Goal: Task Accomplishment & Management: Manage account settings

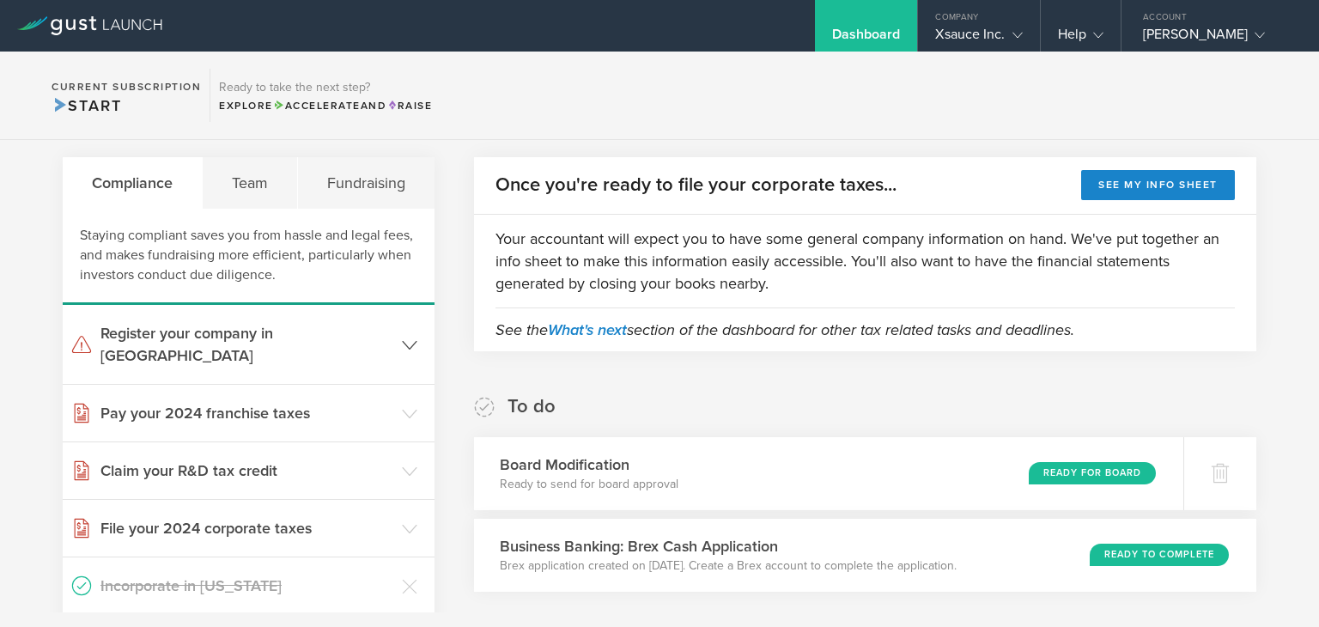
scroll to position [343, 0]
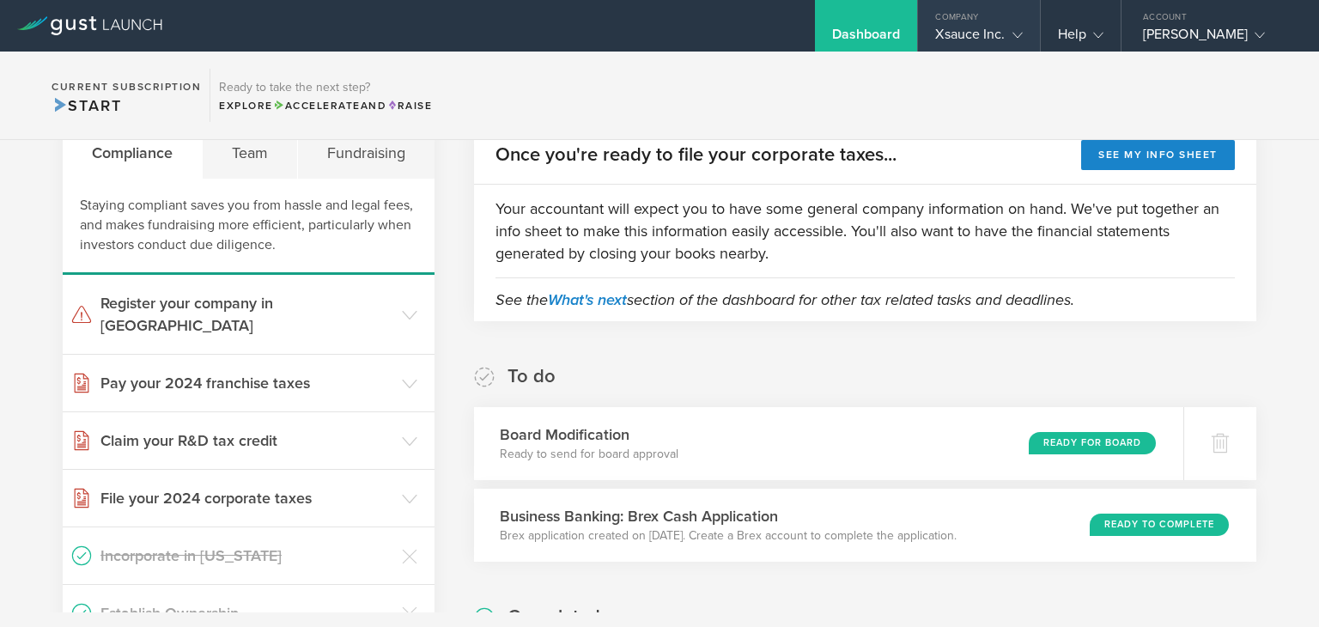
click at [989, 28] on div "Xsauce Inc." at bounding box center [978, 39] width 87 height 26
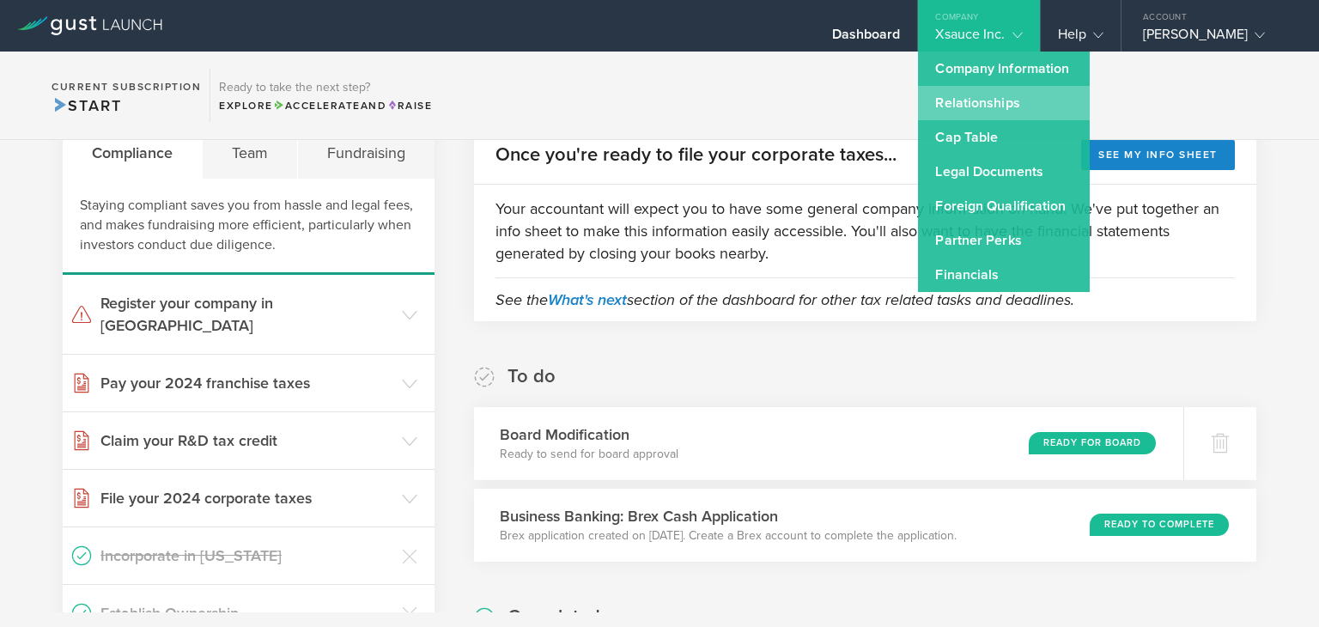
click at [981, 106] on link "Relationships" at bounding box center [1004, 103] width 172 height 34
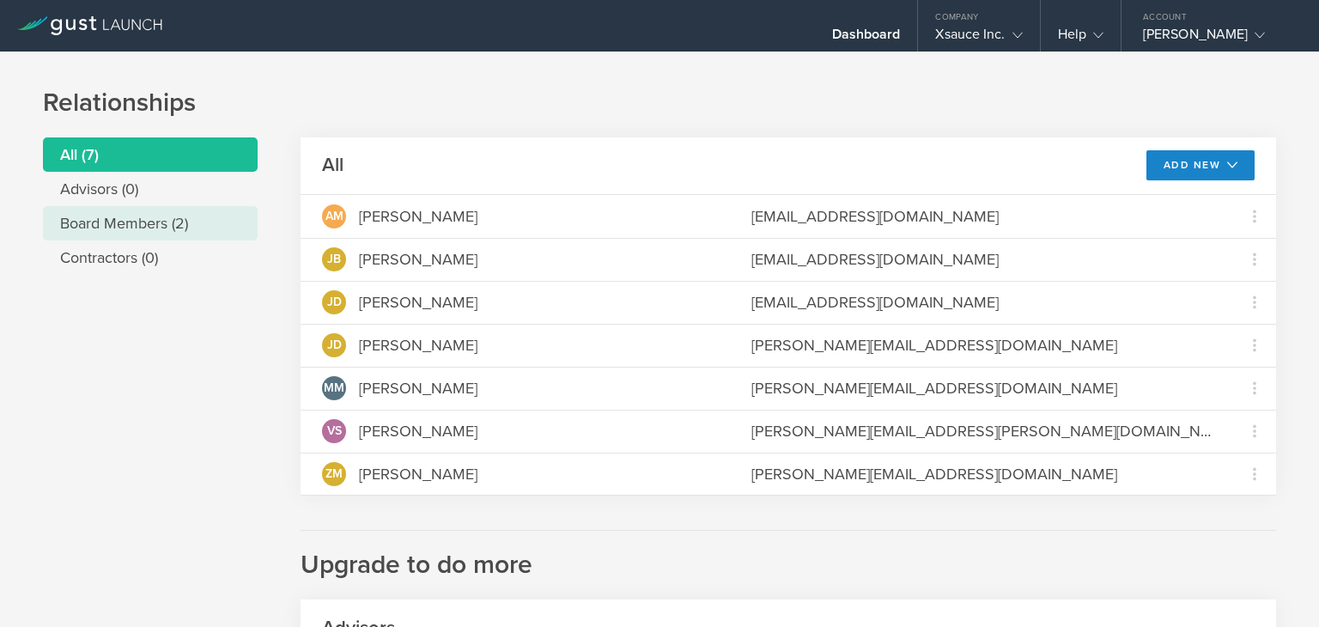
click at [105, 224] on li "Board Members (2)" at bounding box center [150, 223] width 215 height 34
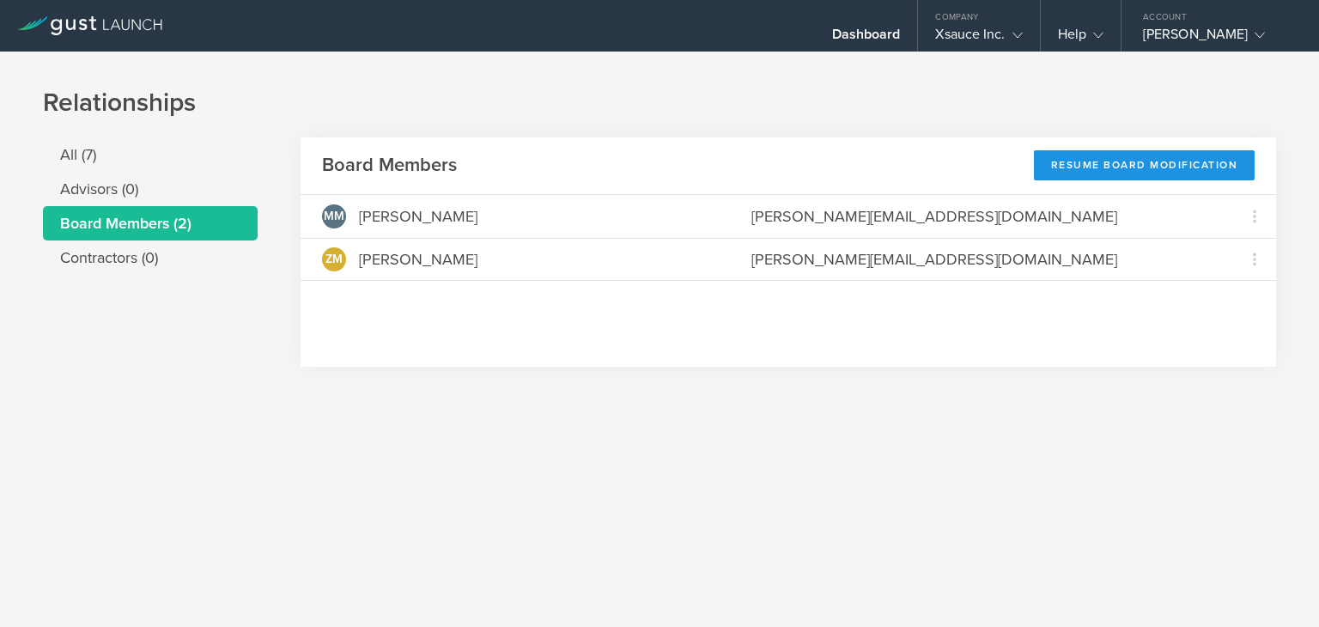
click at [1138, 161] on div "Resume Board Modification" at bounding box center [1145, 165] width 222 height 30
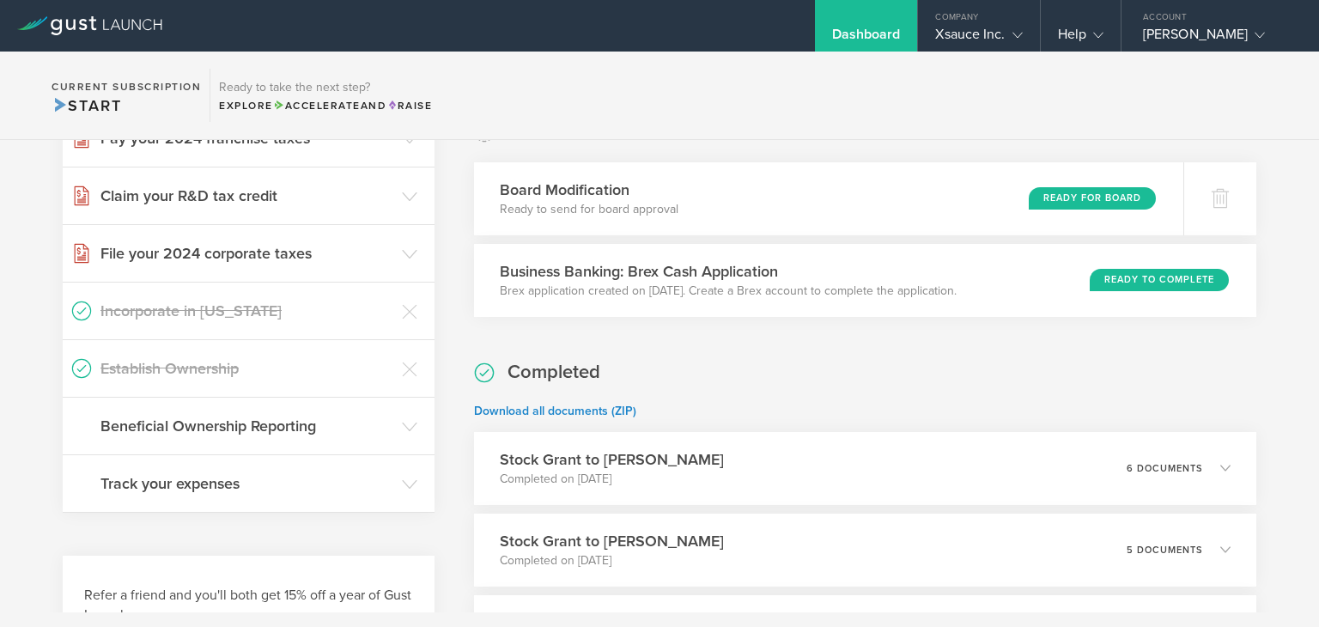
scroll to position [515, 0]
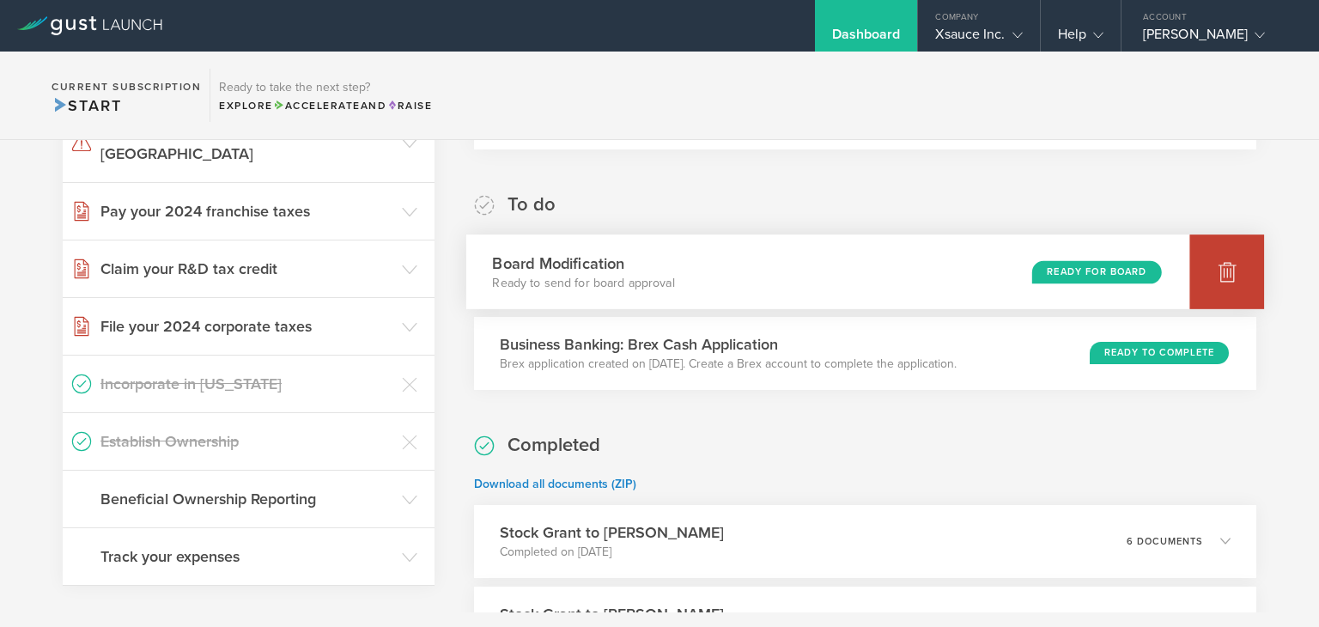
click at [1218, 275] on icon at bounding box center [1227, 272] width 18 height 16
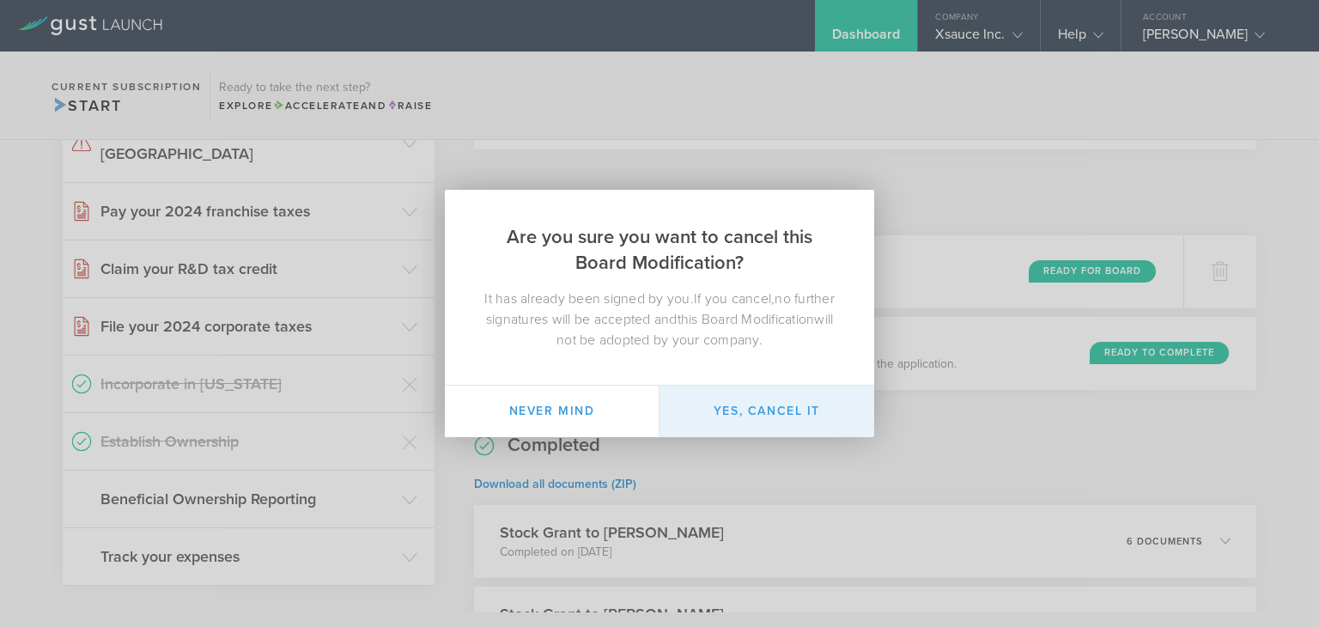
click at [752, 413] on button "Yes, cancel it" at bounding box center [766, 412] width 215 height 52
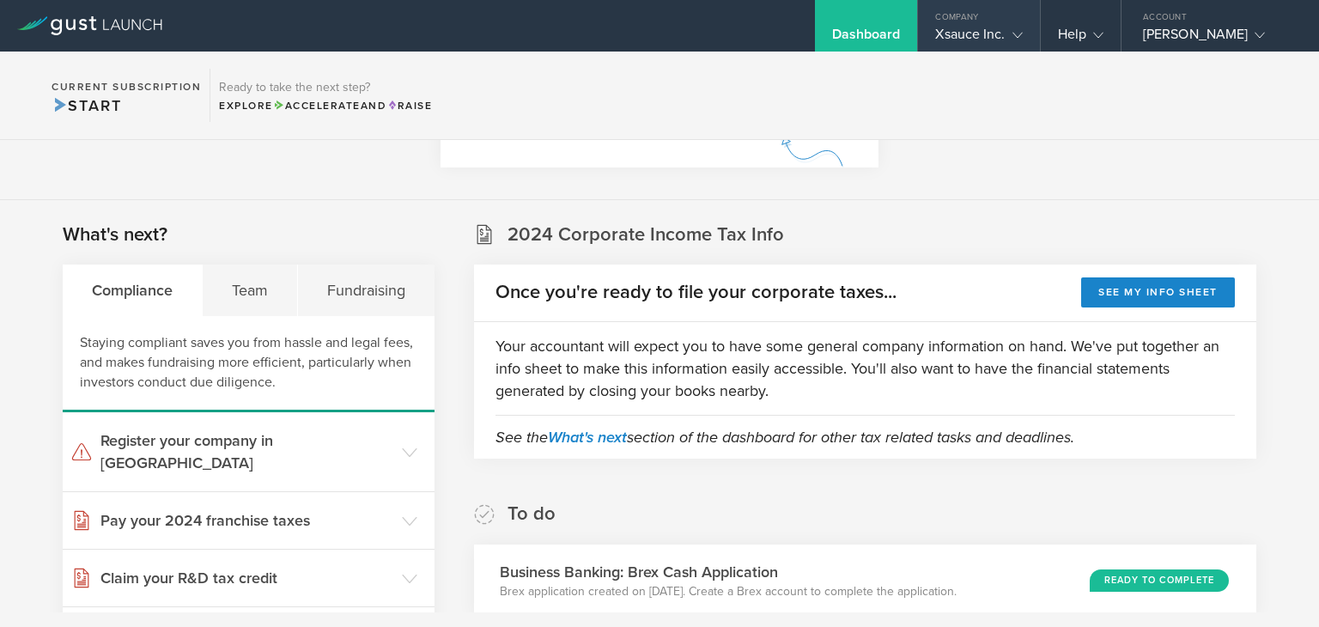
scroll to position [172, 0]
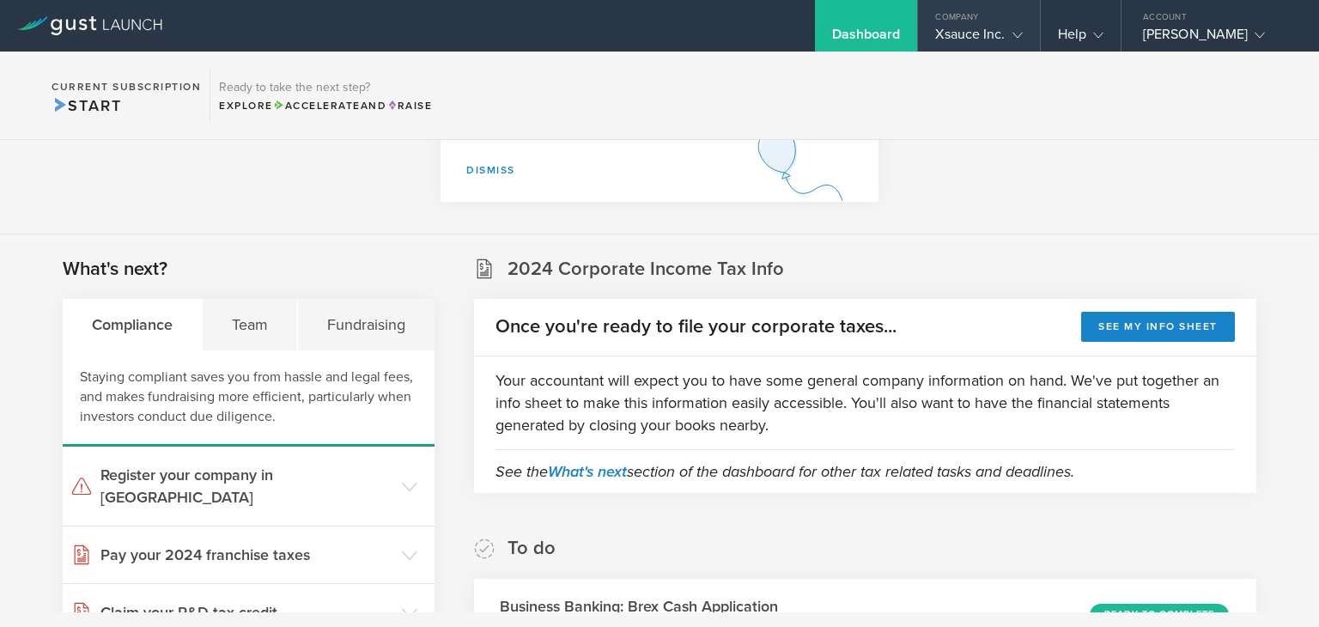
click at [989, 20] on div "Company" at bounding box center [978, 13] width 121 height 26
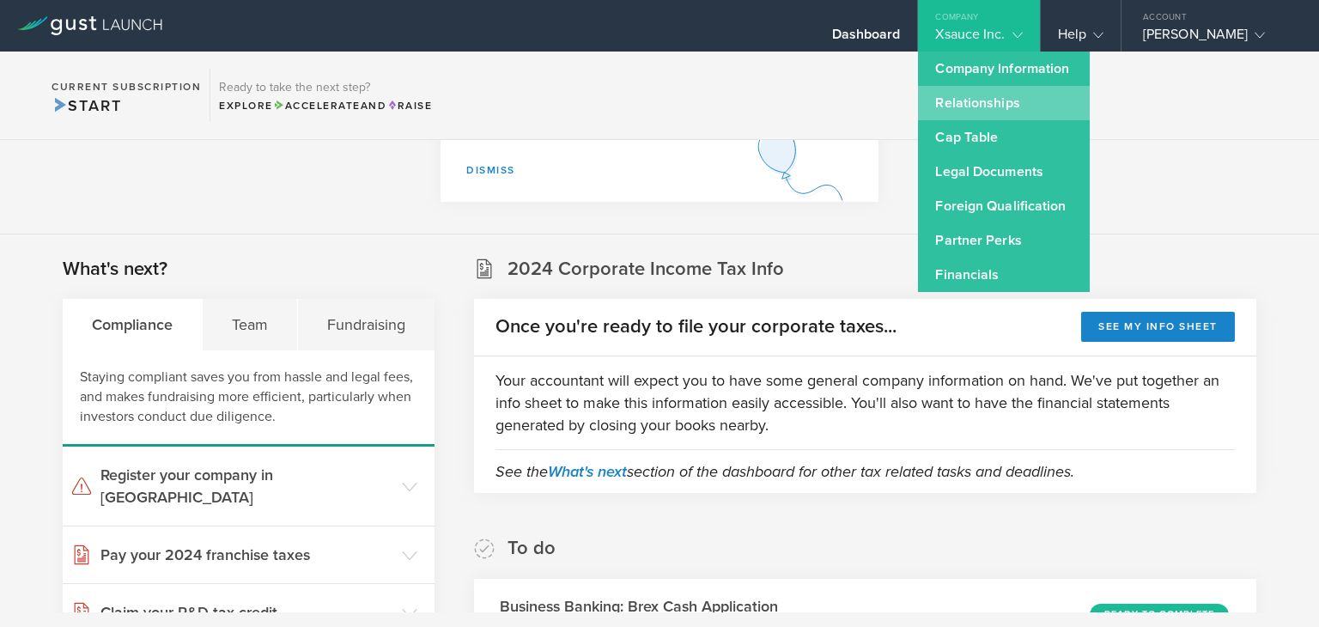
click at [979, 112] on link "Relationships" at bounding box center [1004, 103] width 172 height 34
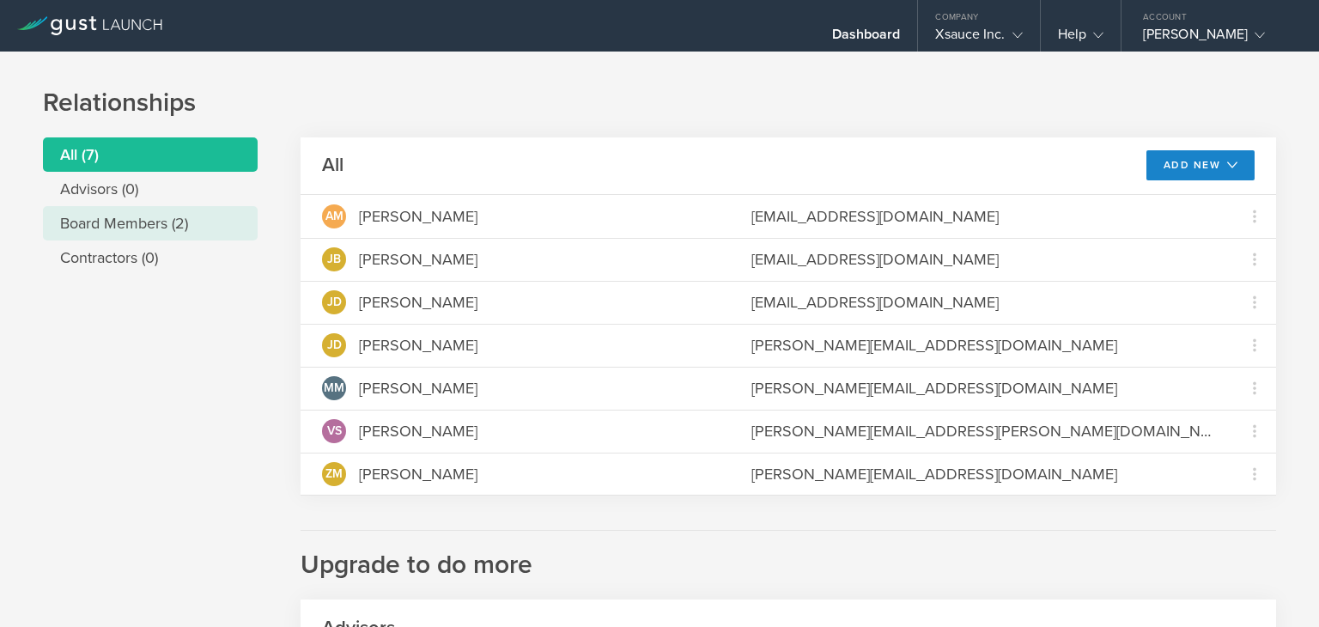
click at [136, 221] on li "Board Members (2)" at bounding box center [150, 223] width 215 height 34
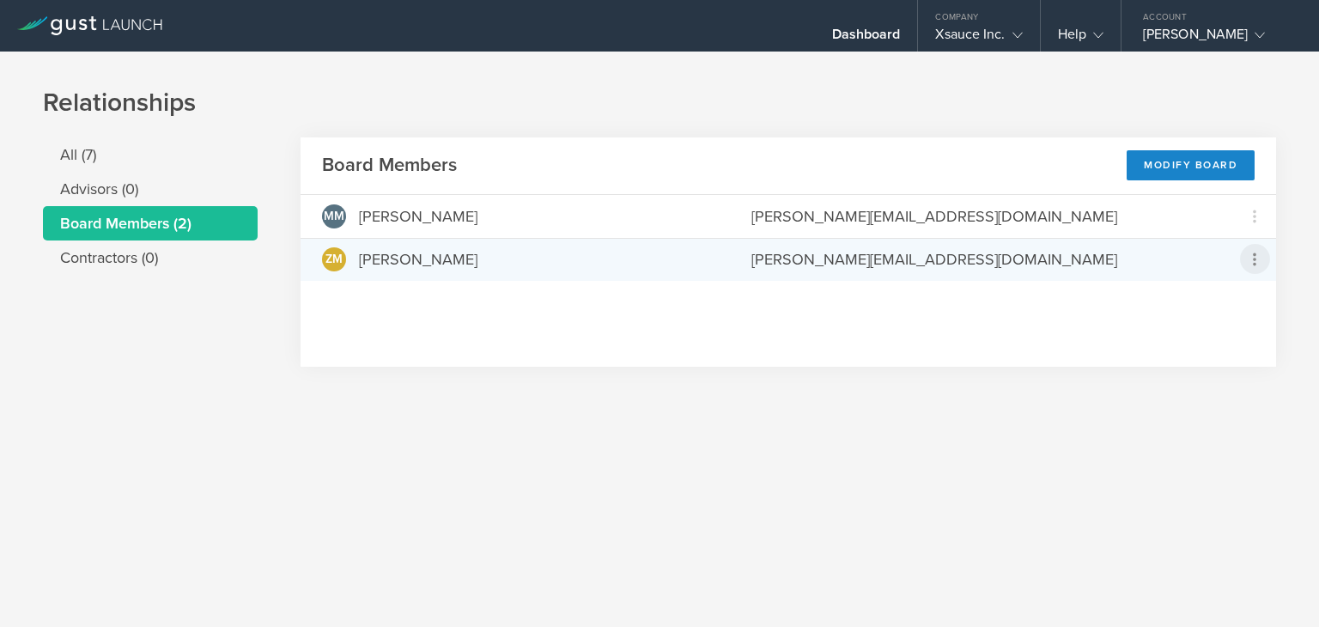
click at [1257, 251] on icon at bounding box center [1254, 259] width 21 height 21
click at [1178, 171] on md-backdrop at bounding box center [659, 313] width 1319 height 627
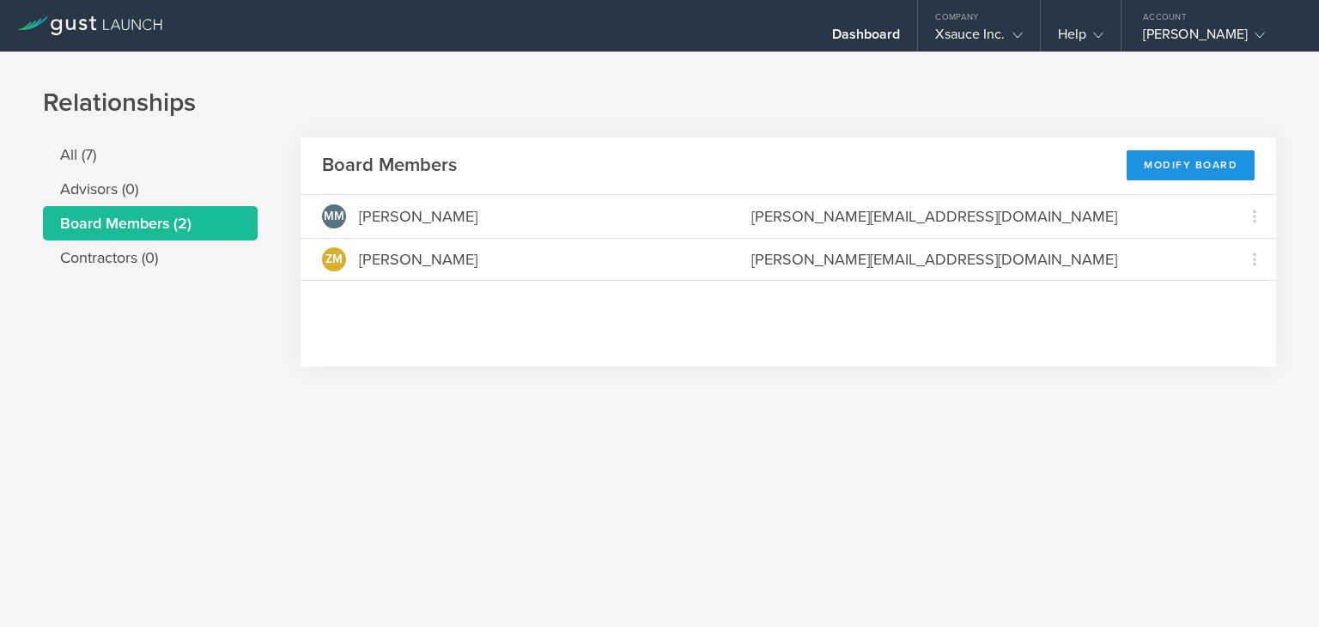
click at [1178, 166] on div "Modify Board" at bounding box center [1191, 165] width 128 height 30
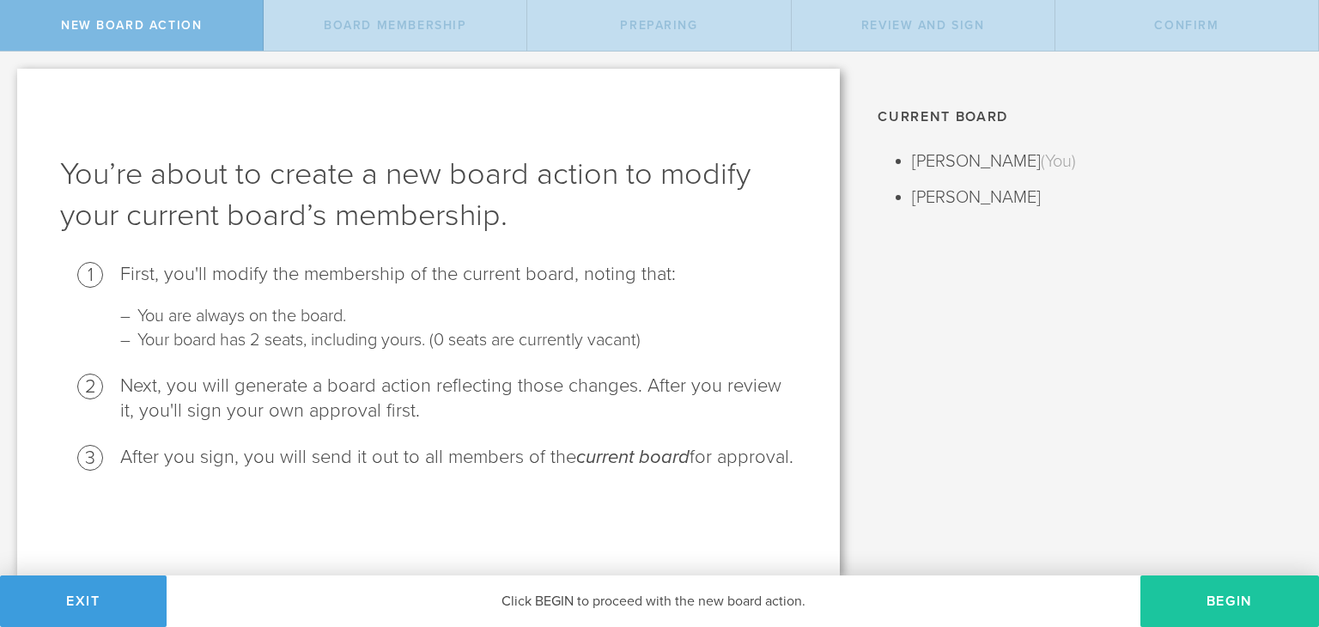
click at [1187, 602] on button "Begin" at bounding box center [1229, 601] width 179 height 52
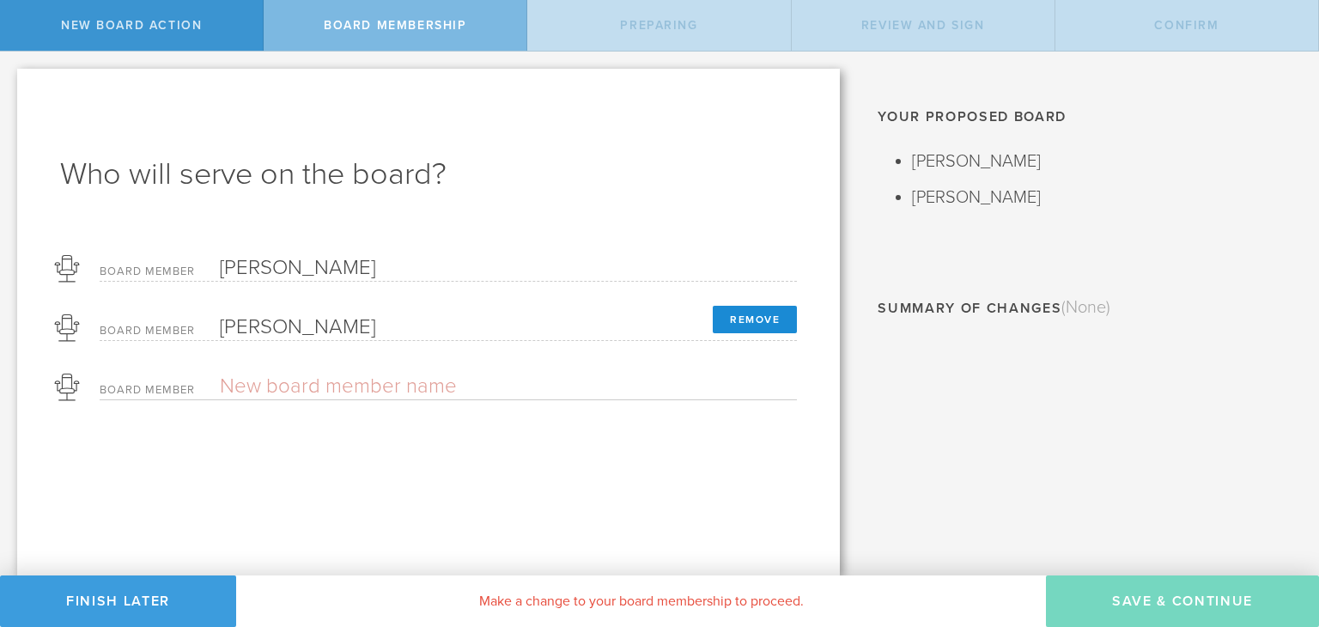
click at [759, 323] on button "Remove" at bounding box center [755, 319] width 84 height 27
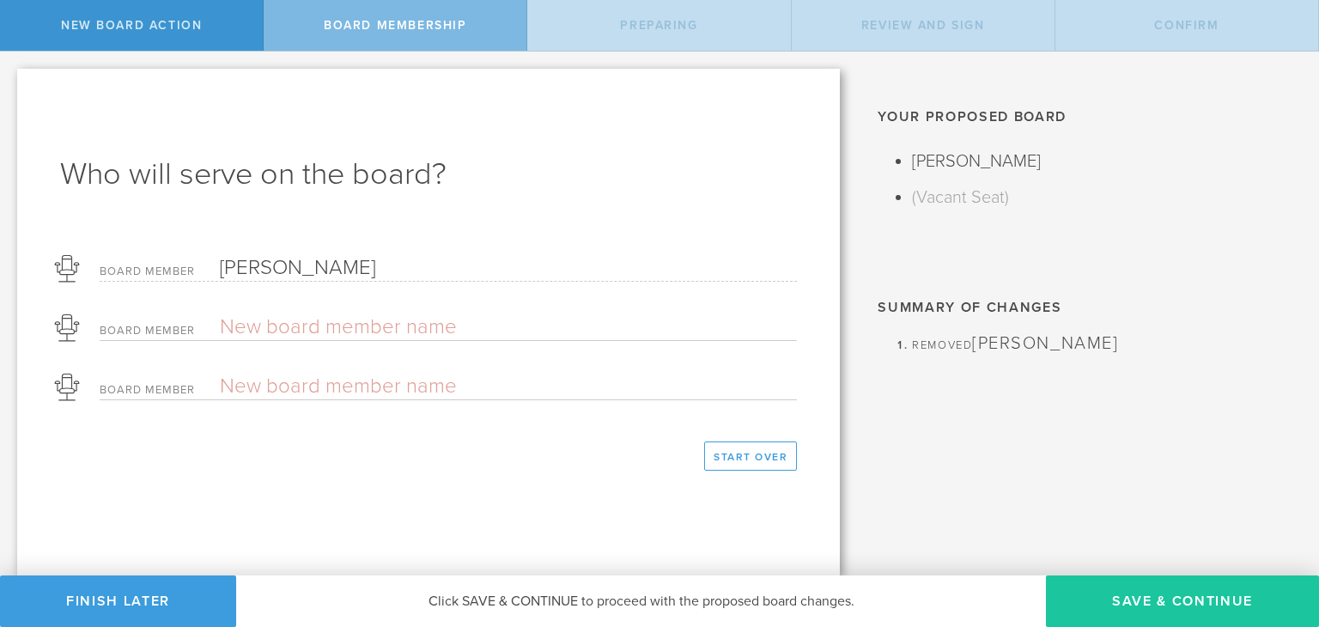
click at [1135, 602] on button "Save & Continue" at bounding box center [1182, 601] width 273 height 52
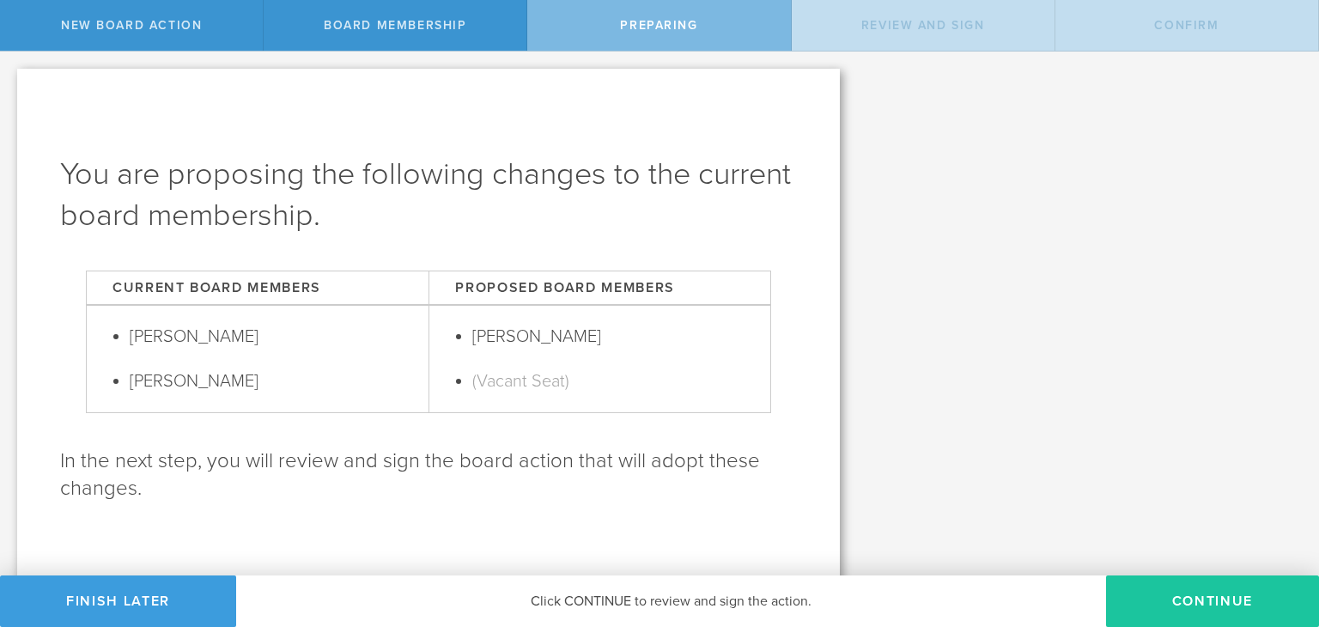
click at [1169, 602] on button "Continue" at bounding box center [1212, 601] width 213 height 52
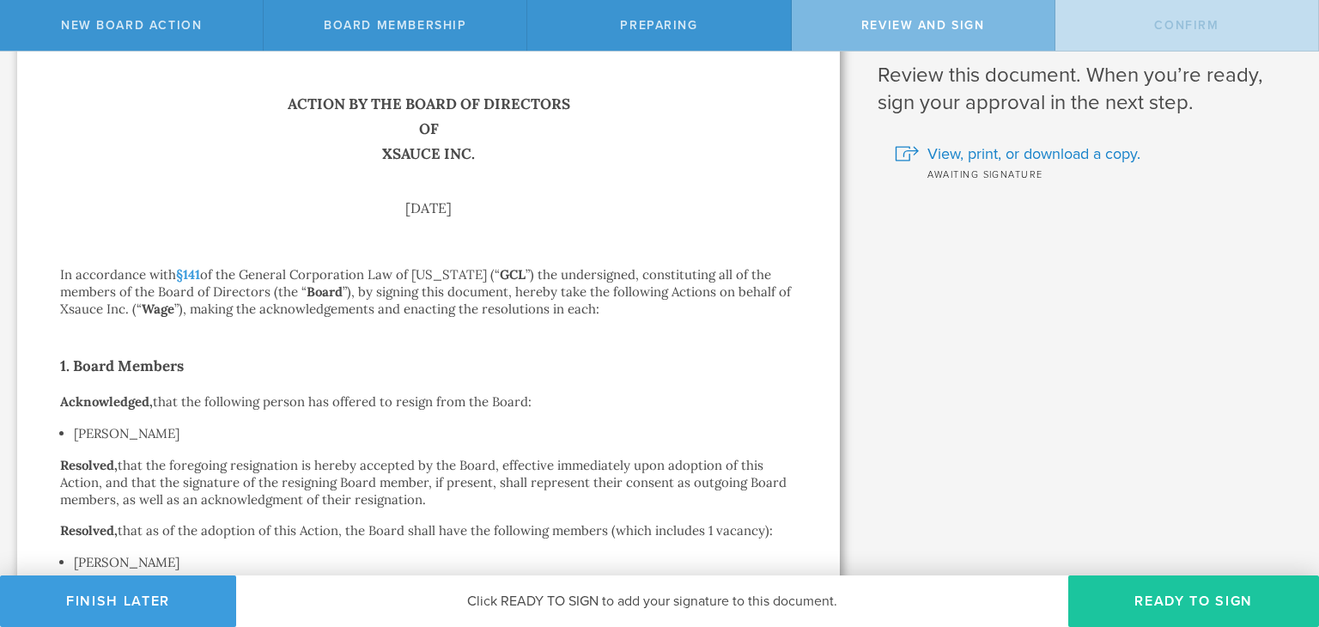
scroll to position [13, 0]
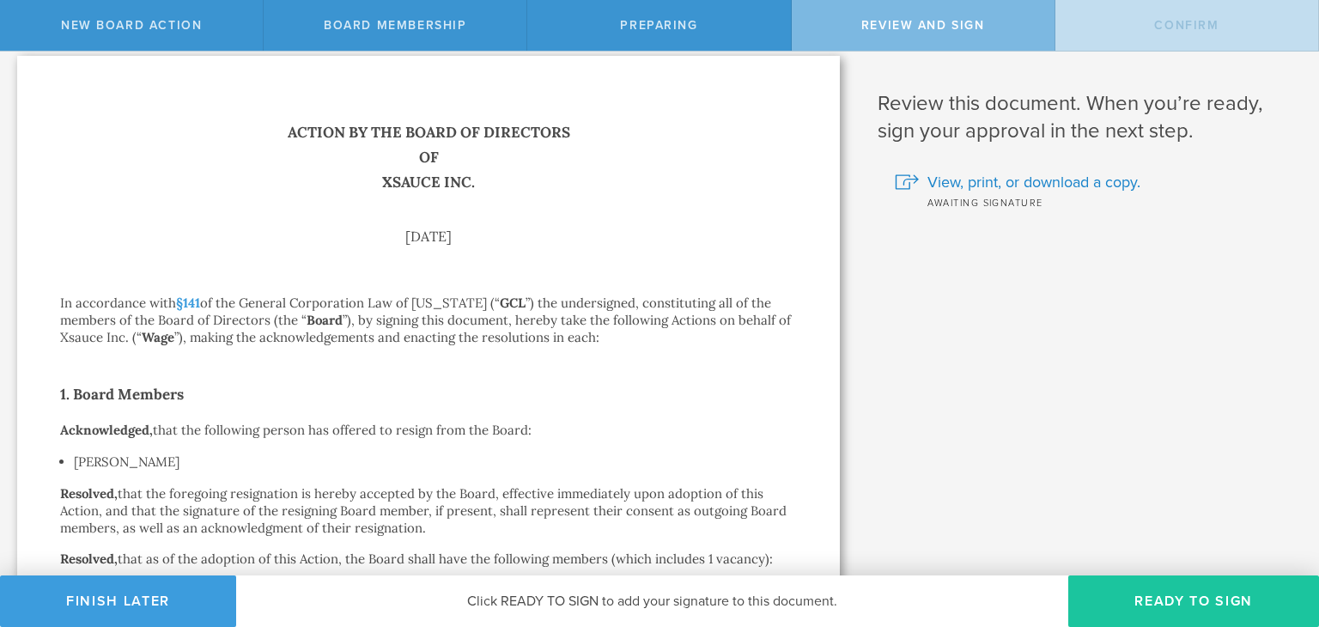
click at [1144, 597] on button "Ready to Sign" at bounding box center [1193, 601] width 251 height 52
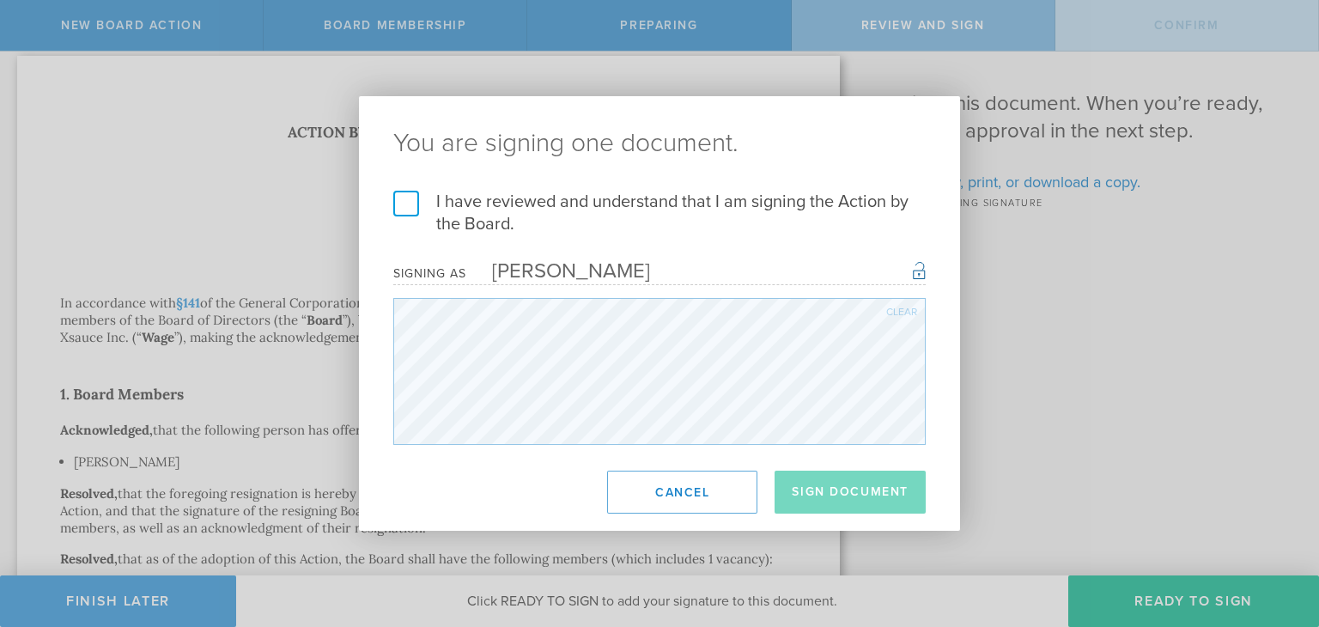
click at [392, 204] on div "I have reviewed and understand that I am signing the Action by the Board. I und…" at bounding box center [659, 318] width 601 height 254
click at [409, 207] on label "I have reviewed and understand that I am signing the Action by the Board." at bounding box center [659, 213] width 532 height 45
click at [0, 0] on input "I have reviewed and understand that I am signing the Action by the Board." at bounding box center [0, 0] width 0 height 0
click at [882, 495] on button "Sign Document" at bounding box center [850, 492] width 151 height 43
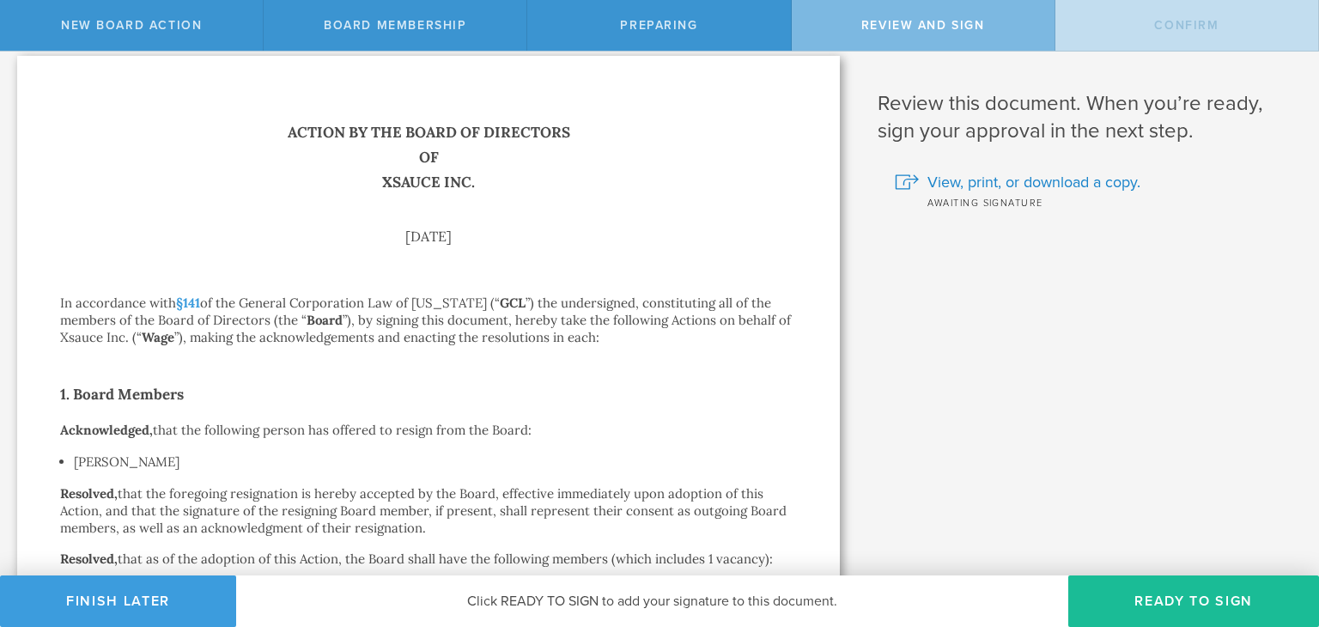
scroll to position [0, 0]
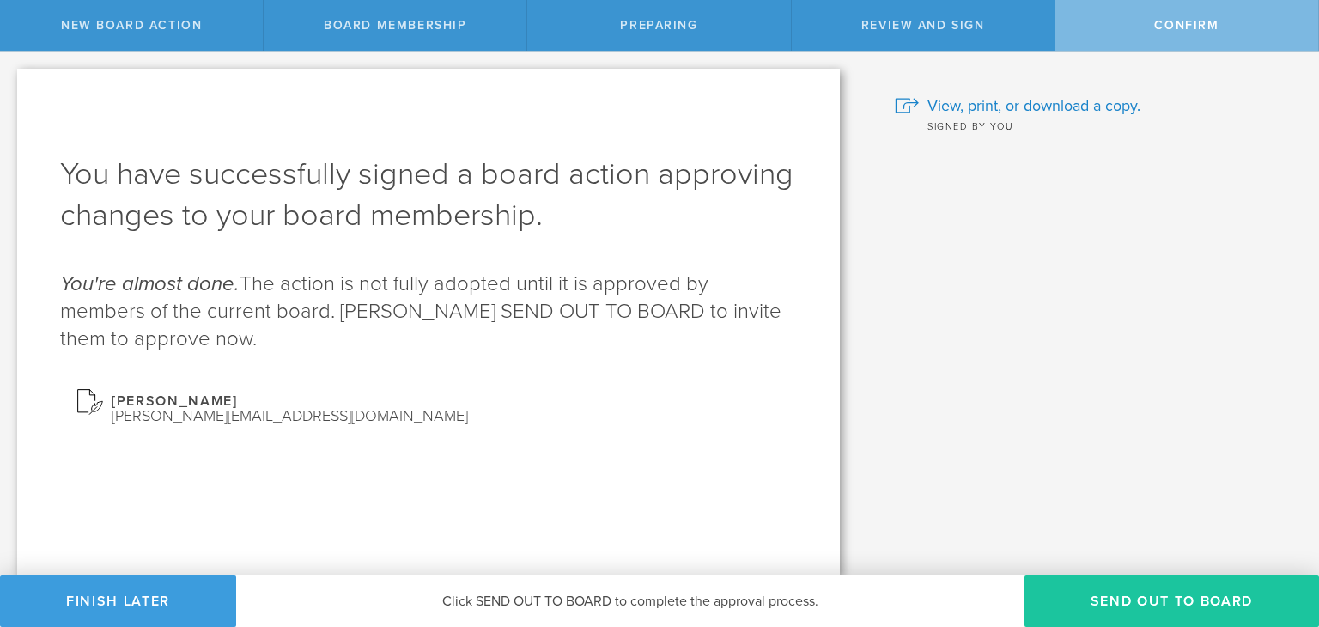
click at [1129, 588] on button "Send out to board" at bounding box center [1171, 601] width 295 height 52
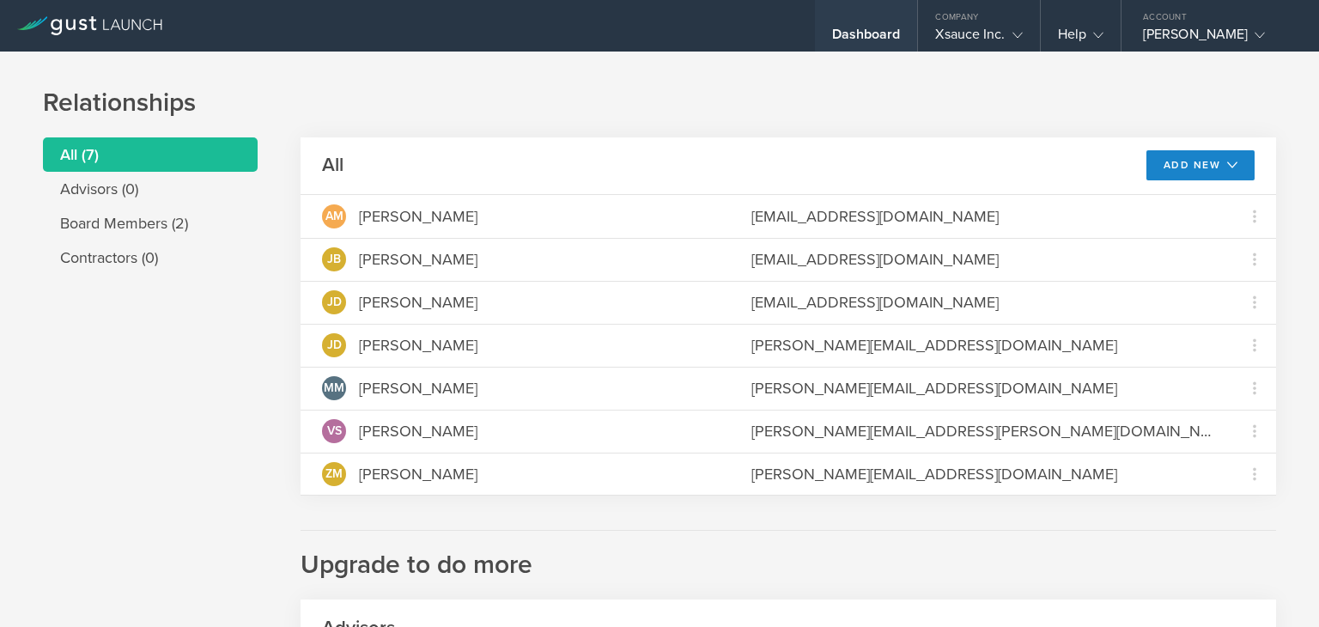
click at [867, 35] on div "Dashboard" at bounding box center [866, 39] width 69 height 26
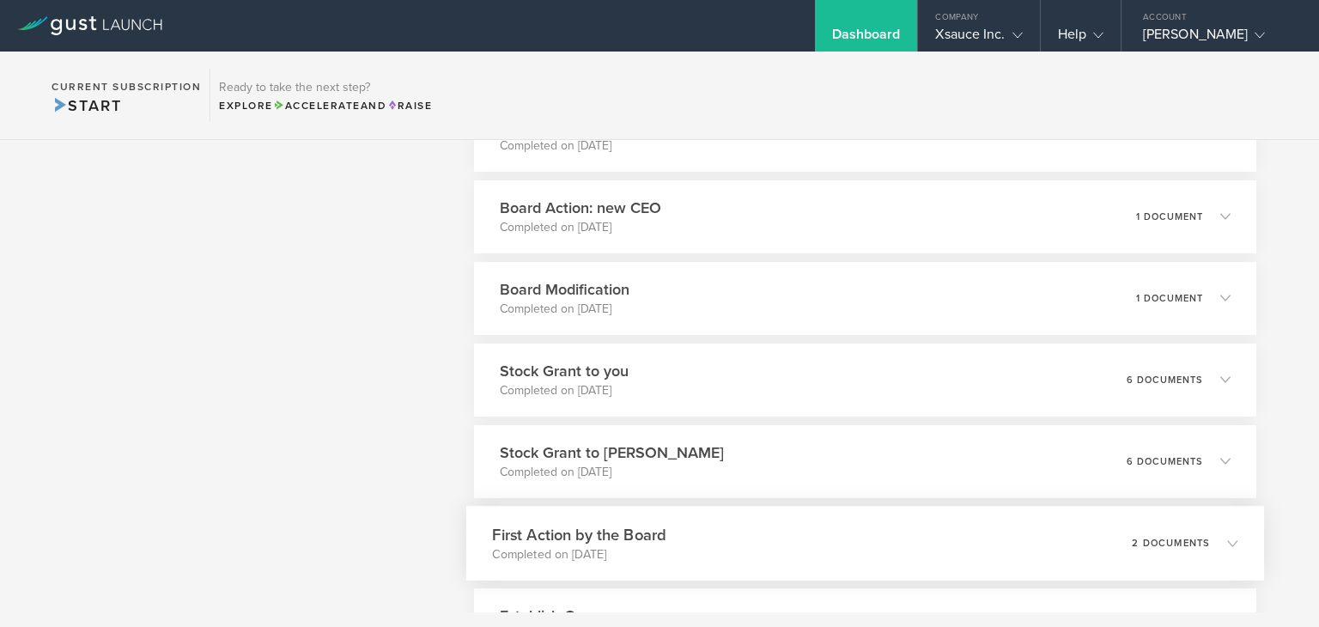
scroll to position [1288, 0]
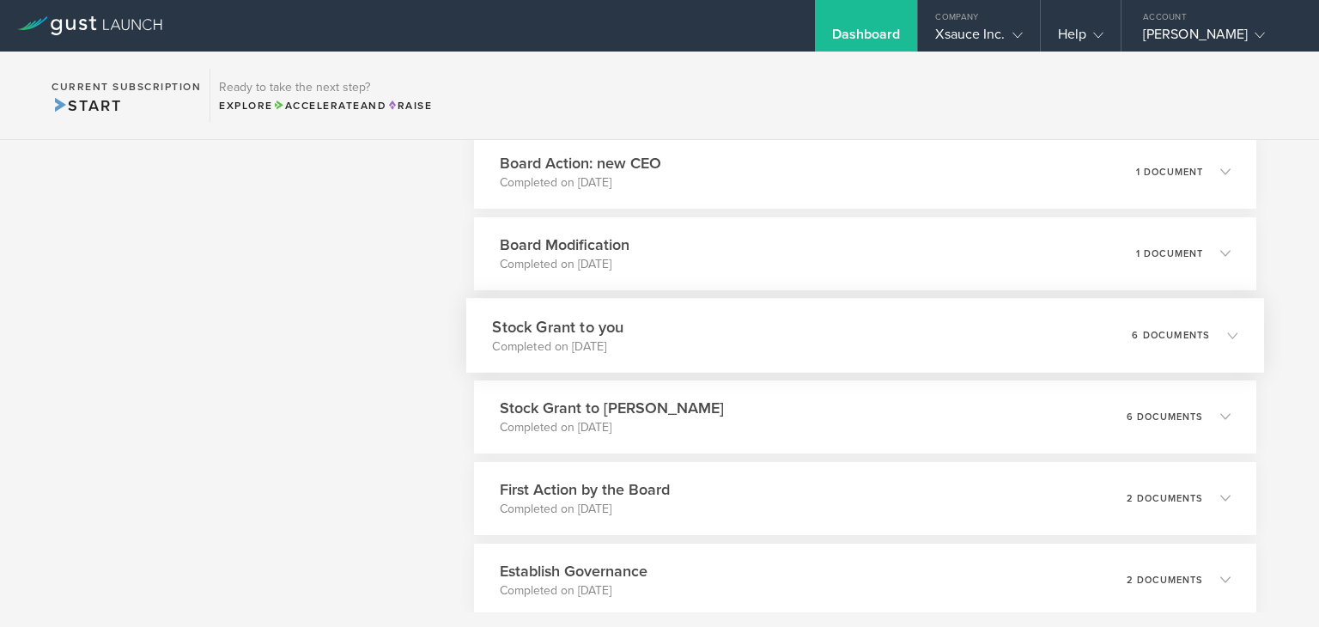
click at [577, 323] on h3 "Stock Grant to you" at bounding box center [557, 326] width 131 height 23
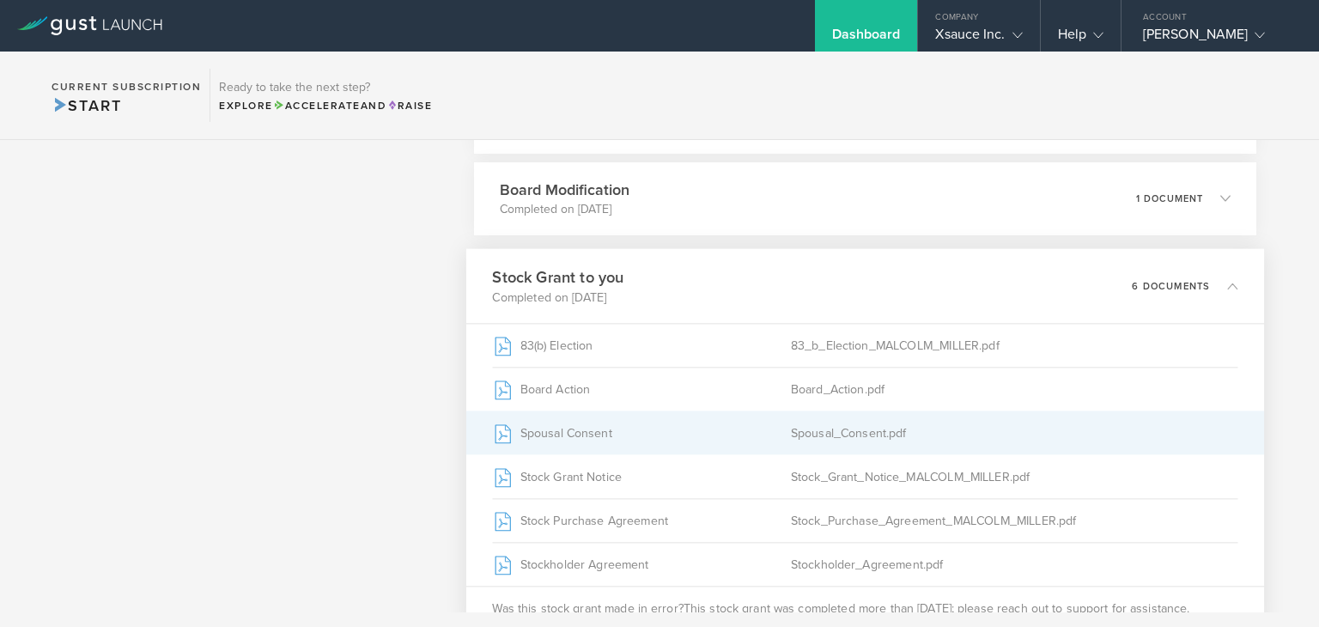
scroll to position [1374, 0]
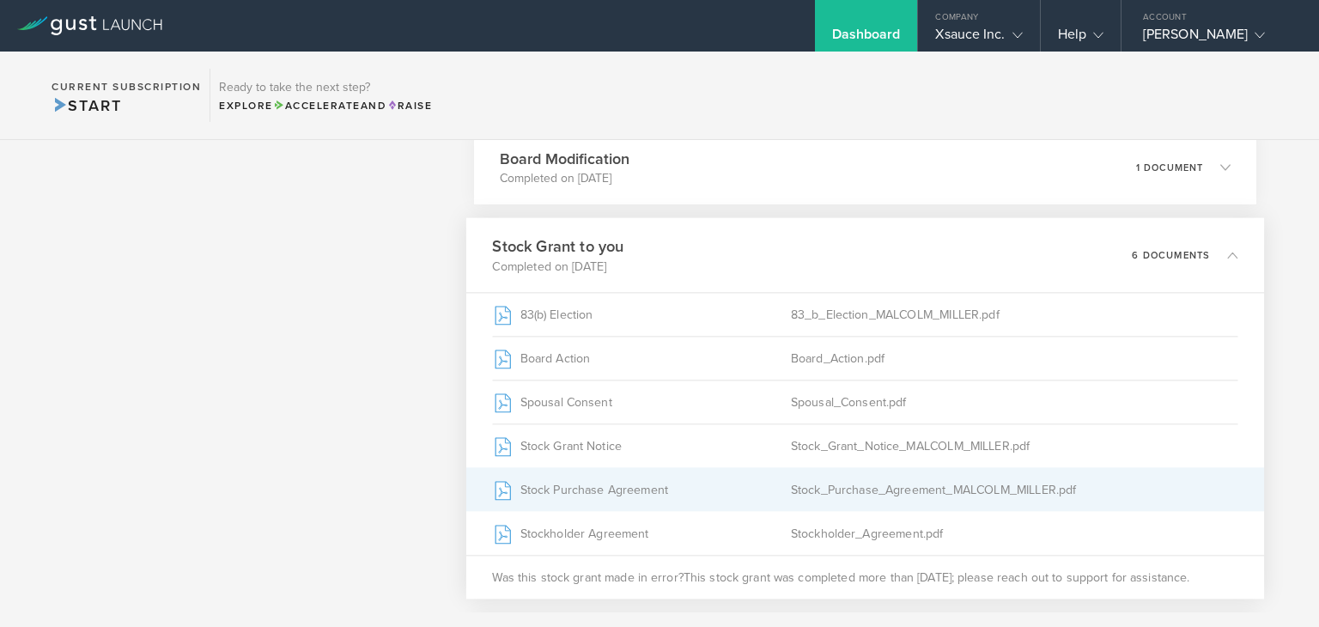
click at [594, 481] on div "Stock Purchase Agreement" at bounding box center [641, 489] width 298 height 43
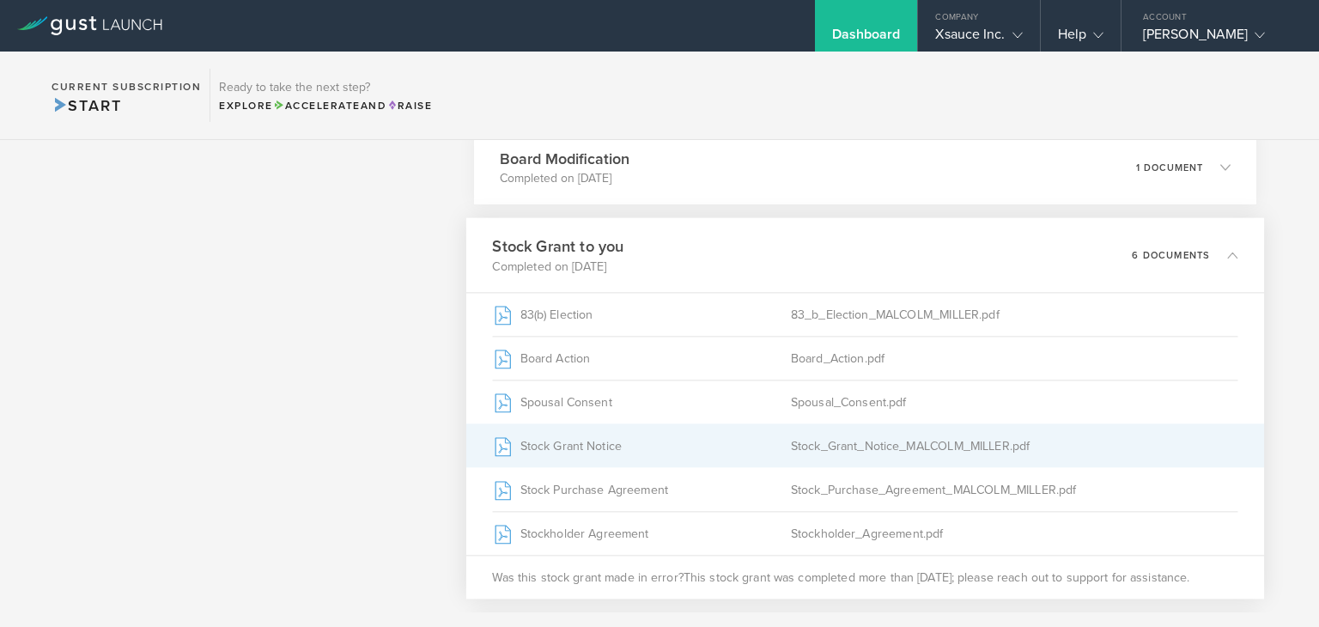
click at [568, 440] on div "Stock Grant Notice" at bounding box center [641, 445] width 298 height 43
